Goal: Find specific page/section: Find specific page/section

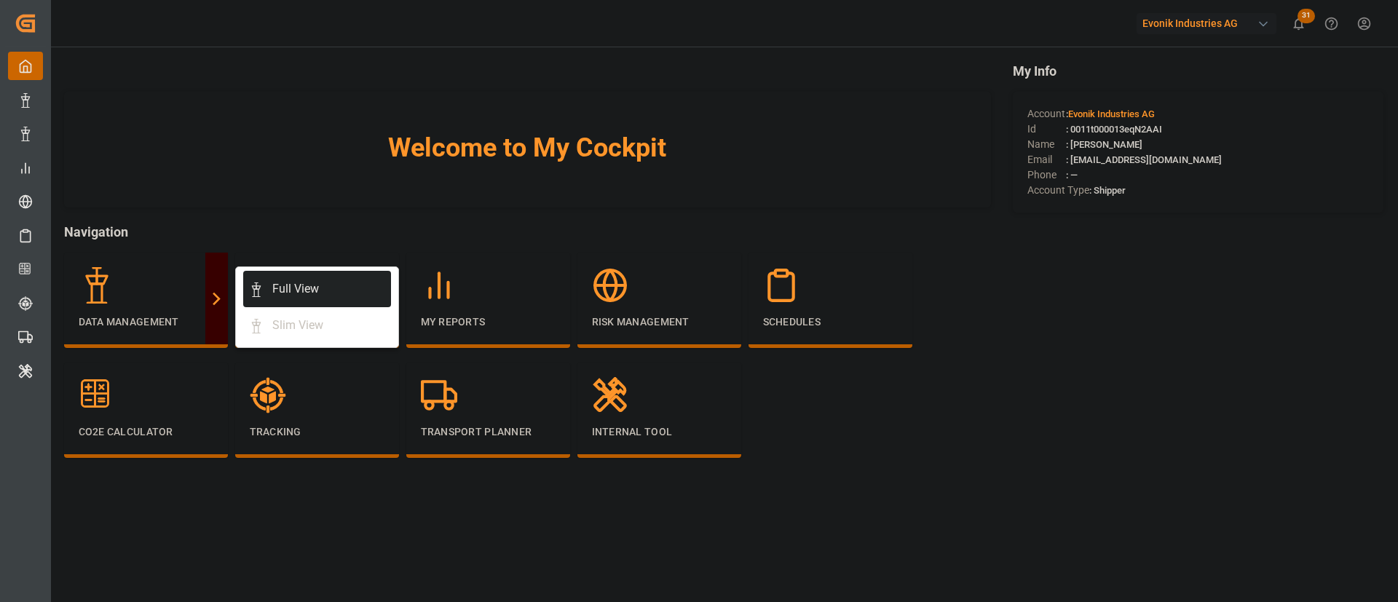
click at [321, 288] on div "Full View" at bounding box center [317, 288] width 136 height 17
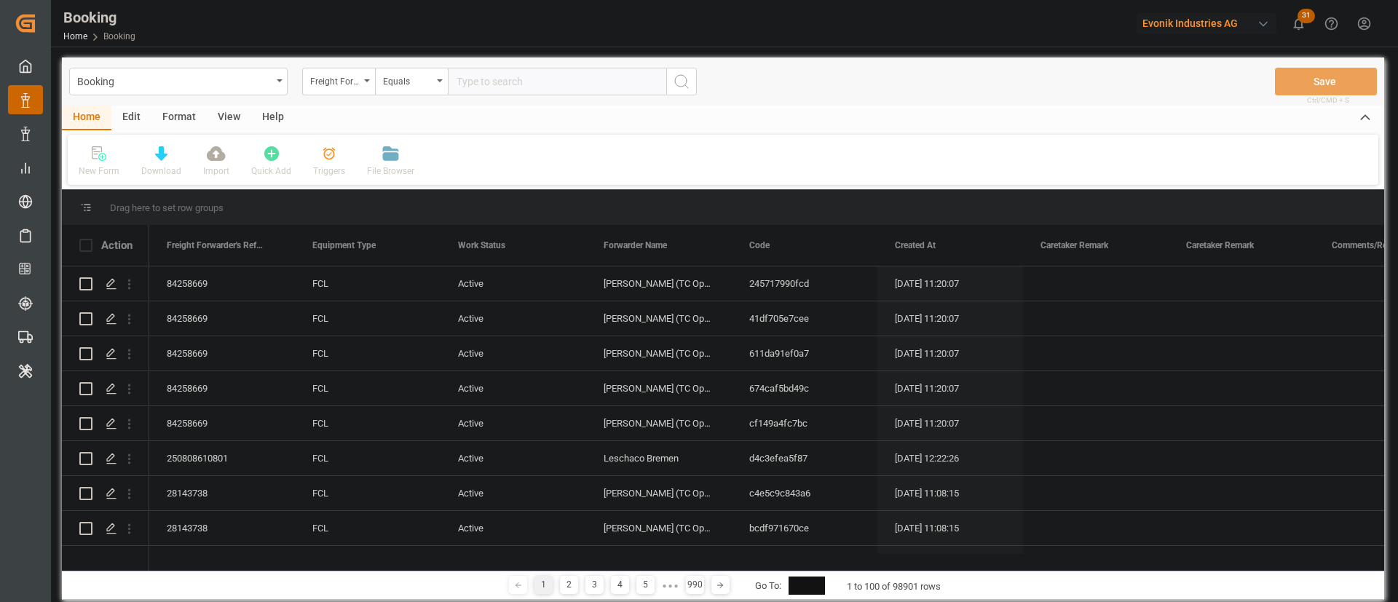
click at [1192, 24] on div "Evonik Industries AG" at bounding box center [1207, 23] width 140 height 21
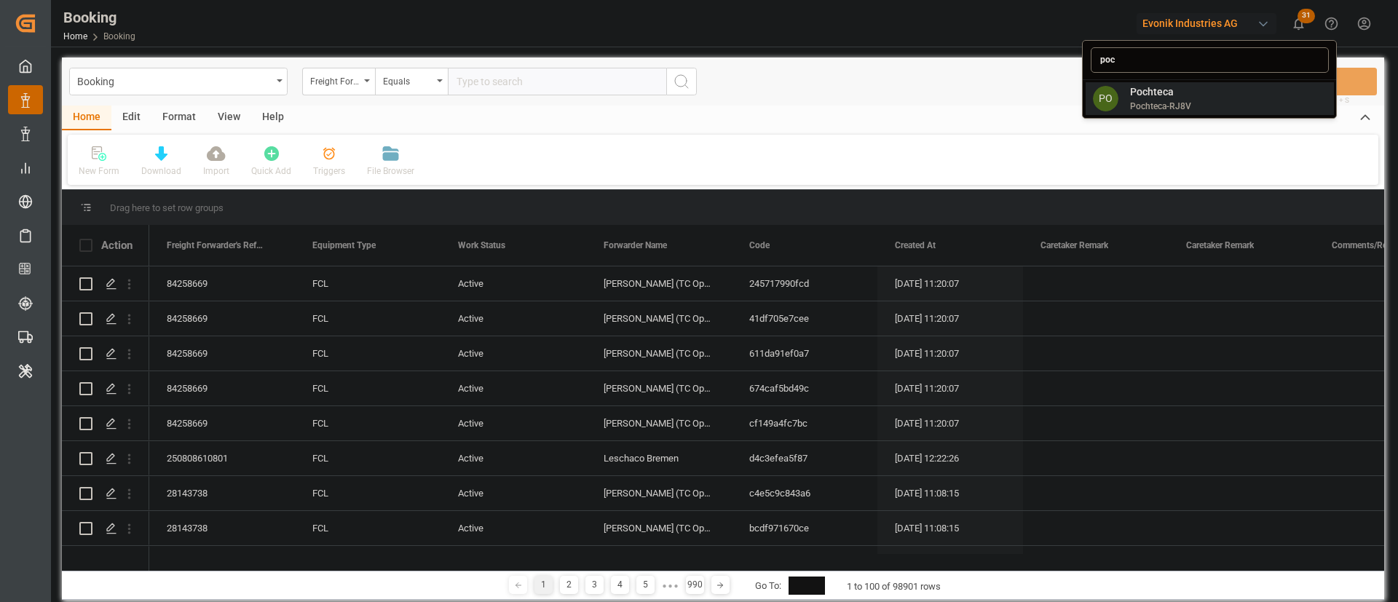
type input "poc"
click at [1153, 91] on span "Pochteca" at bounding box center [1160, 91] width 61 height 15
